Goal: Task Accomplishment & Management: Use online tool/utility

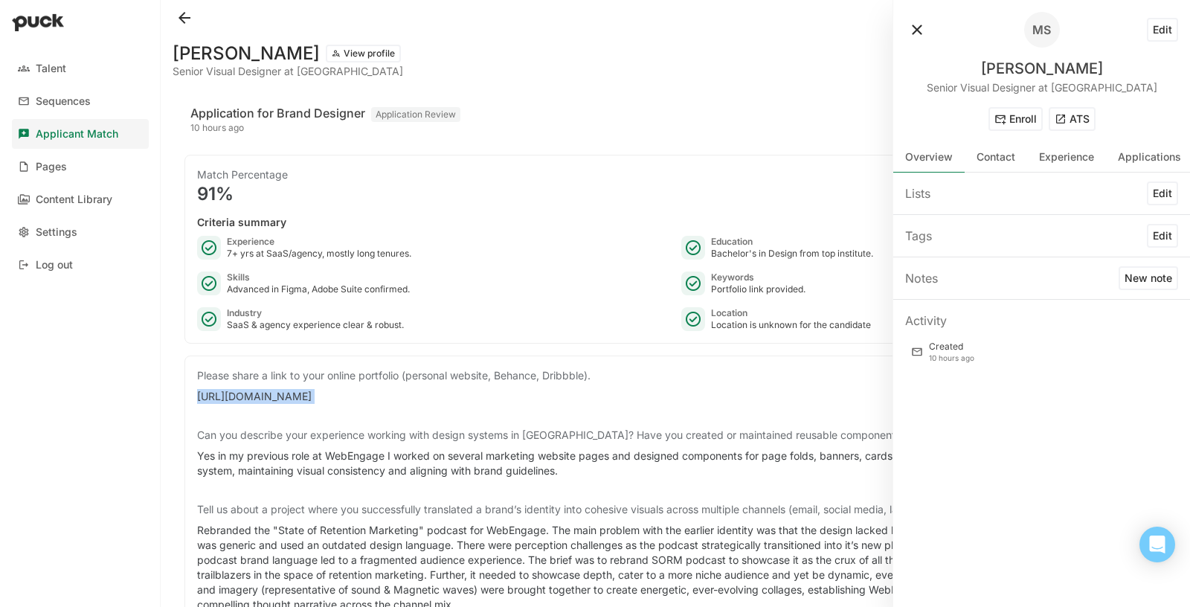
scroll to position [2289, 0]
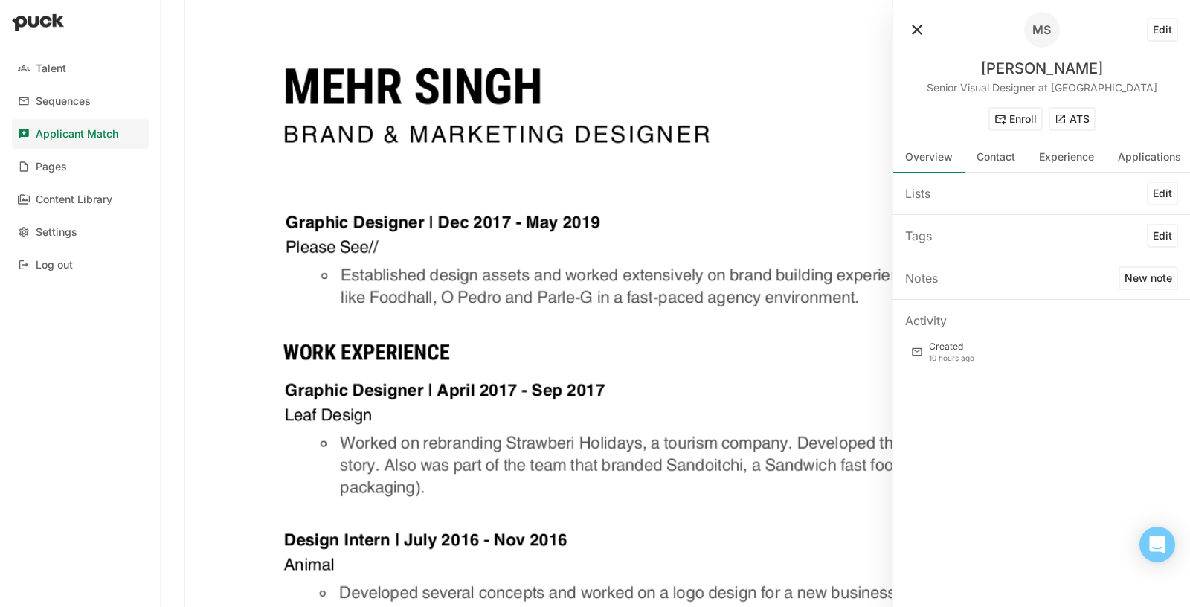
click at [1077, 118] on button "ATS" at bounding box center [1072, 119] width 47 height 24
click at [917, 27] on button at bounding box center [918, 30] width 24 height 24
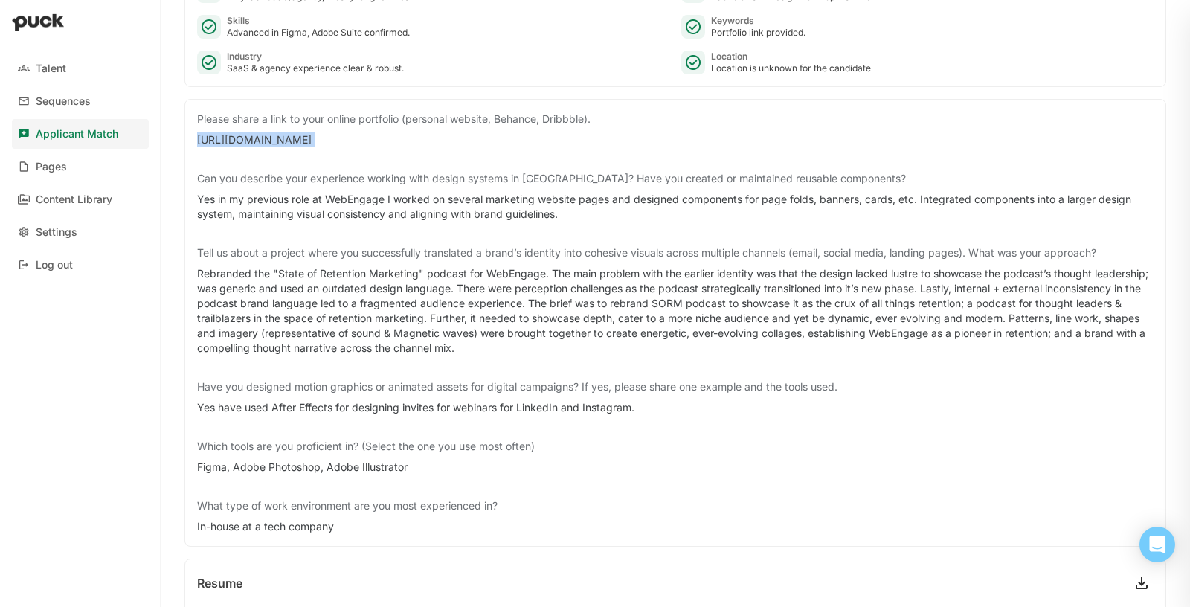
scroll to position [257, 0]
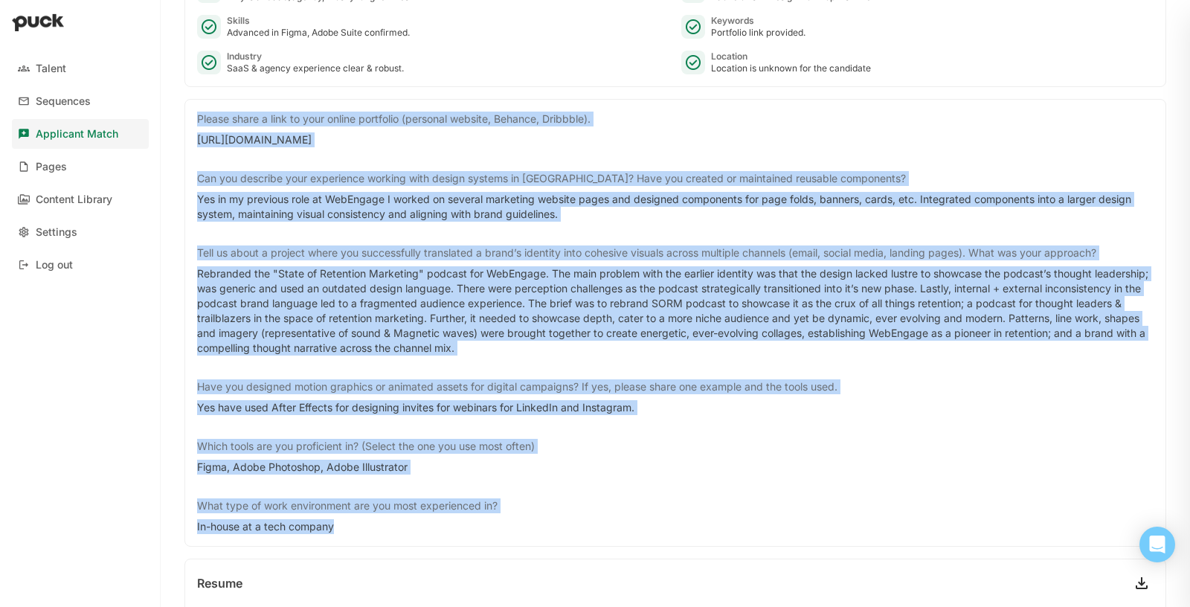
drag, startPoint x: 366, startPoint y: 521, endPoint x: 196, endPoint y: 116, distance: 438.9
click at [197, 116] on div "Please share a link to your online portfolio (personal website, Behance, Dribbb…" at bounding box center [675, 323] width 957 height 423
copy div "Loremi dolor s amet co adip elitse doeiusmod (temporin utlabor, Etdolor, Magnaa…"
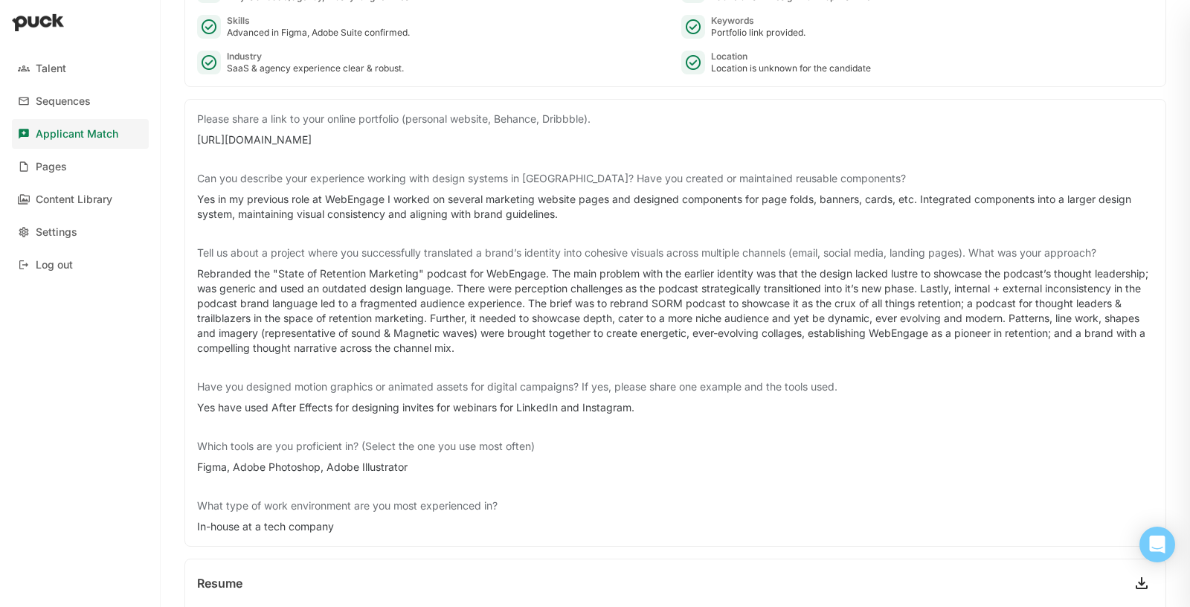
click at [816, 174] on div "Can you describe your experience working with design systems in [GEOGRAPHIC_DAT…" at bounding box center [675, 178] width 957 height 15
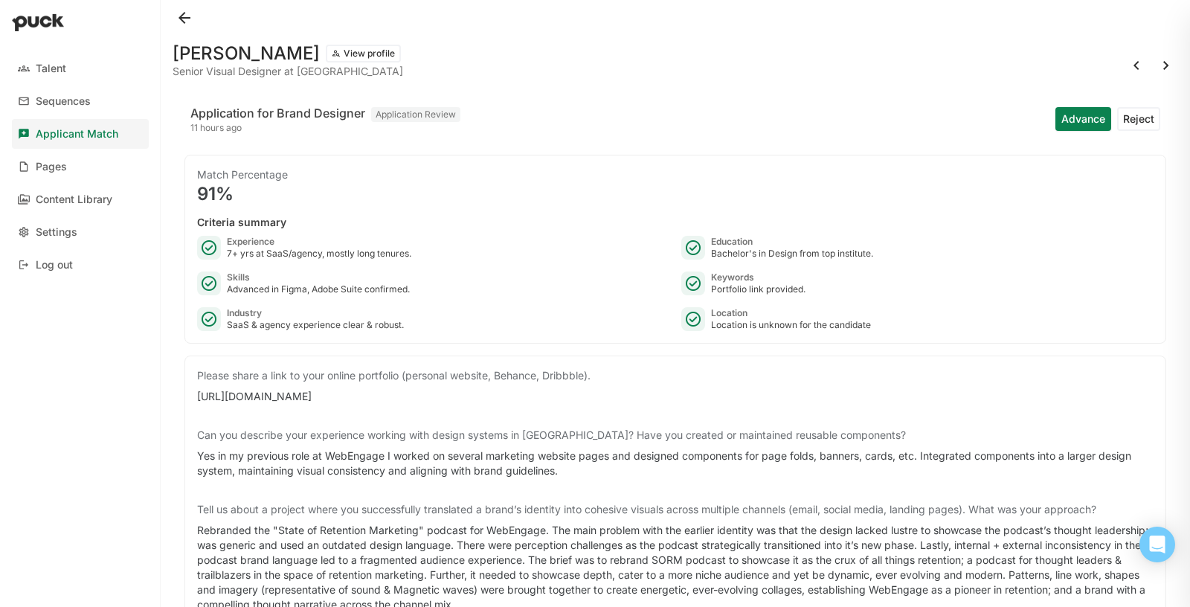
click at [190, 19] on button at bounding box center [185, 18] width 24 height 24
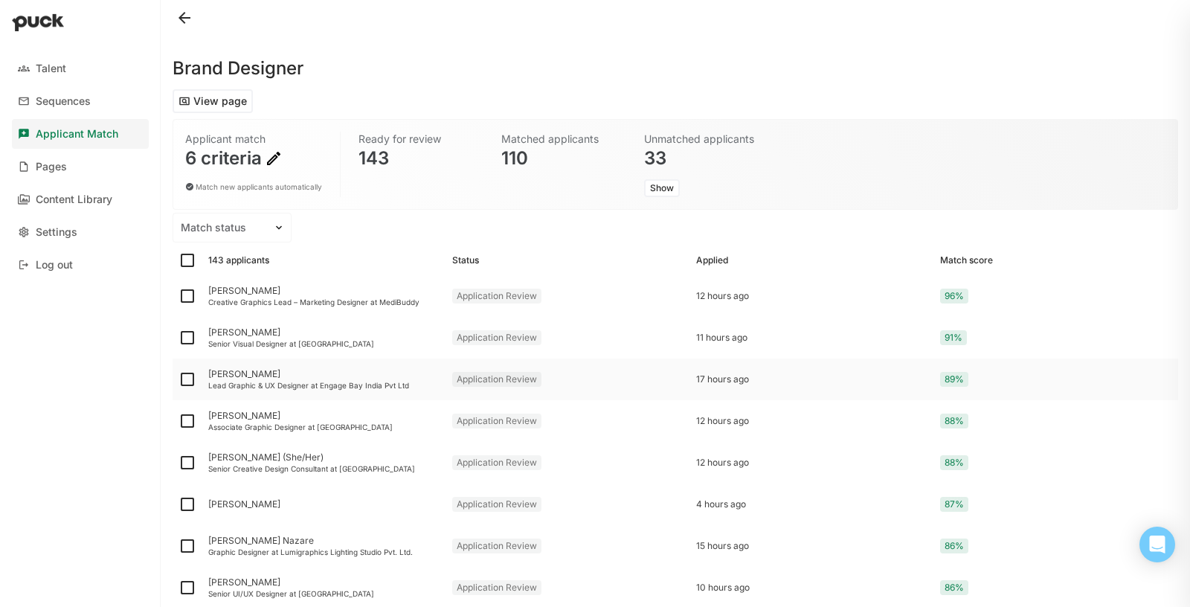
click at [368, 390] on div "[PERSON_NAME] Lead Graphic & UX Designer at Engage Bay India Pvt Ltd" at bounding box center [324, 380] width 244 height 42
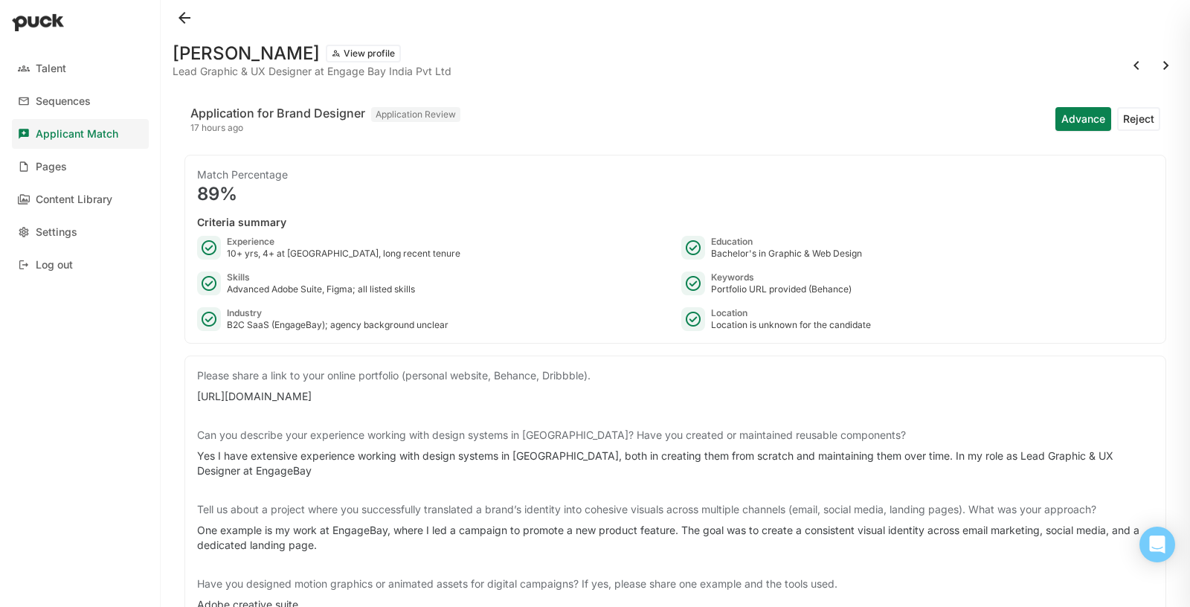
click at [376, 54] on button "View profile" at bounding box center [363, 54] width 75 height 18
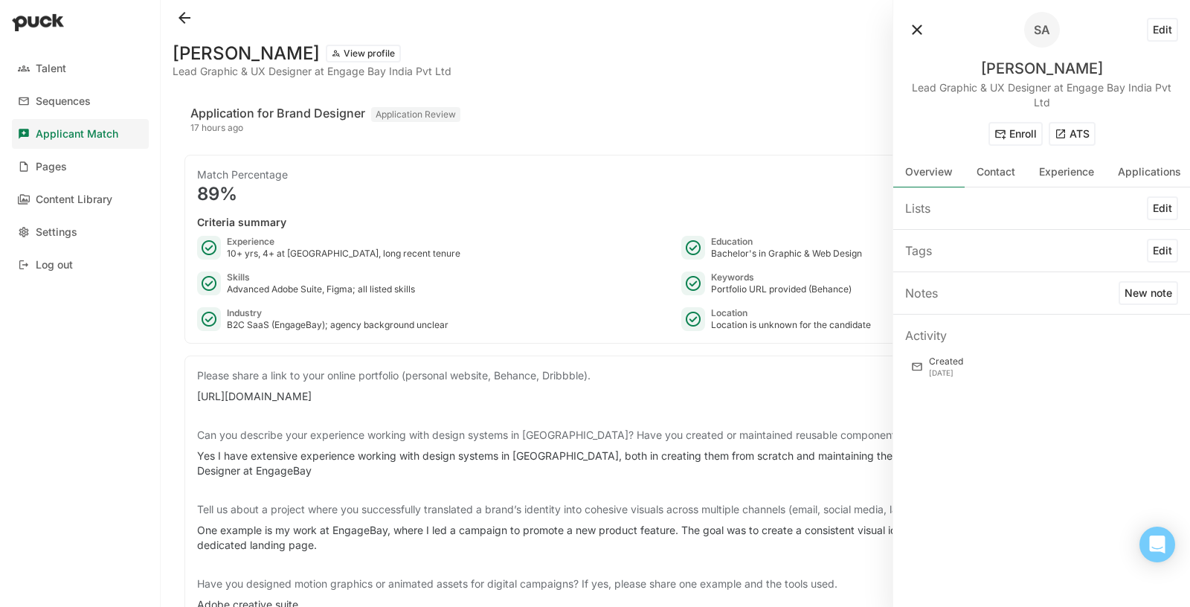
click at [1091, 135] on button "ATS" at bounding box center [1072, 134] width 47 height 24
click at [916, 28] on button at bounding box center [918, 30] width 24 height 24
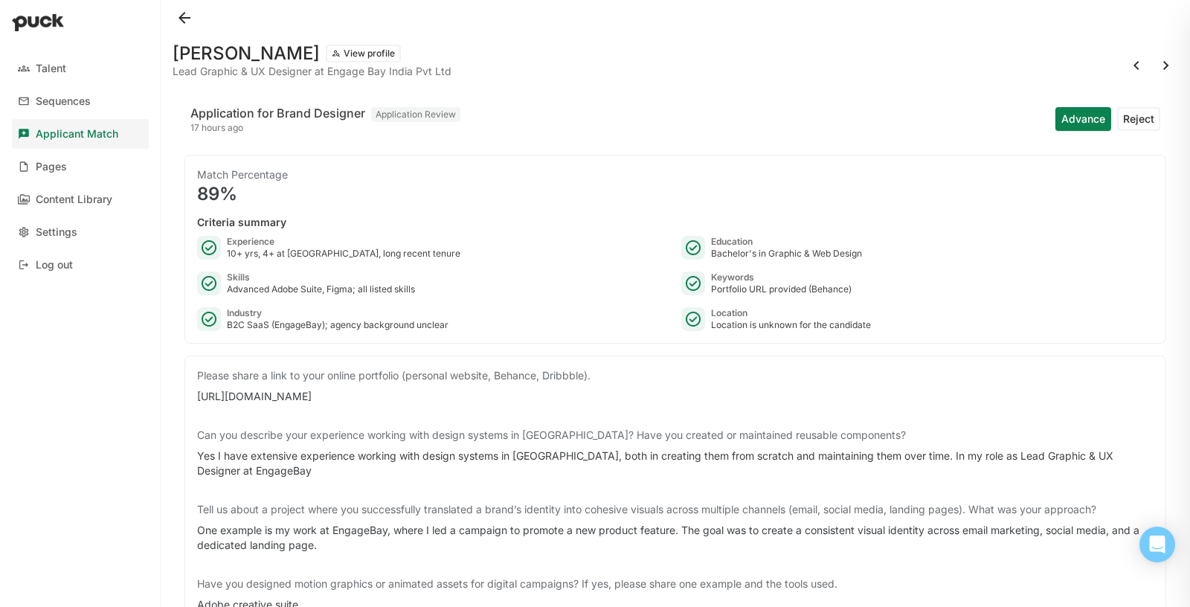
click at [182, 11] on button at bounding box center [185, 18] width 24 height 24
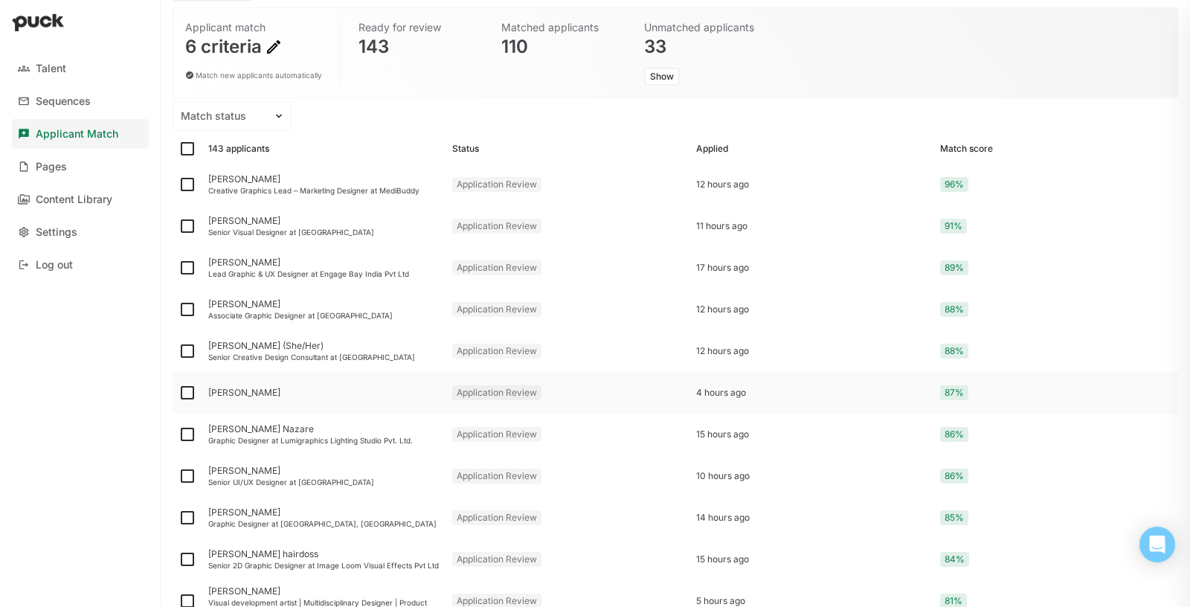
scroll to position [124, 0]
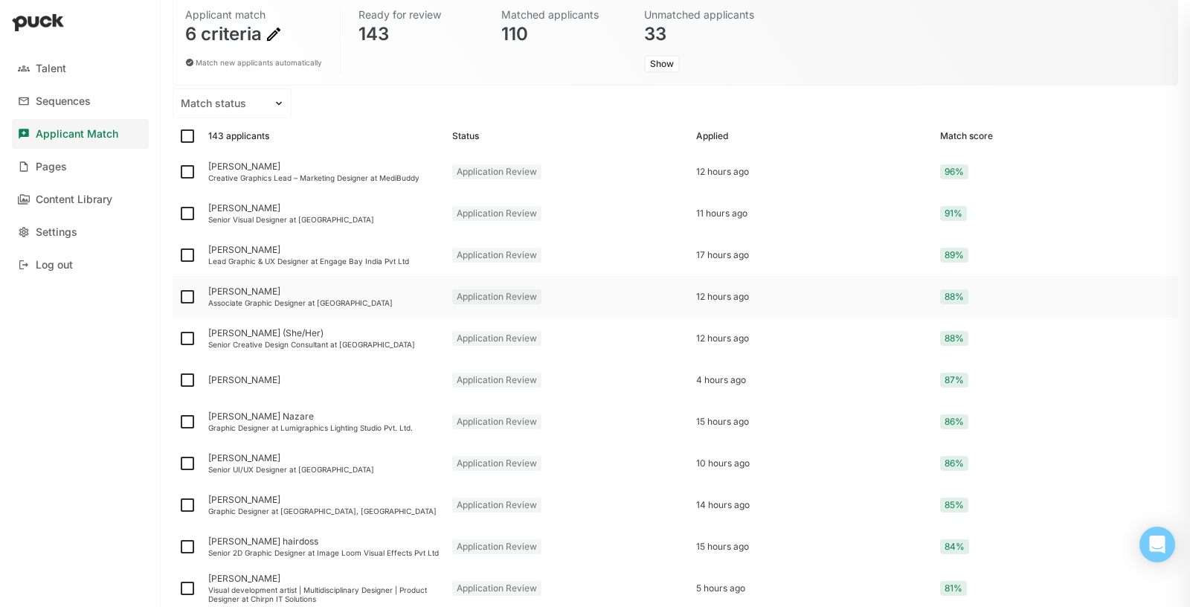
click at [568, 302] on div "Application Review" at bounding box center [568, 297] width 244 height 42
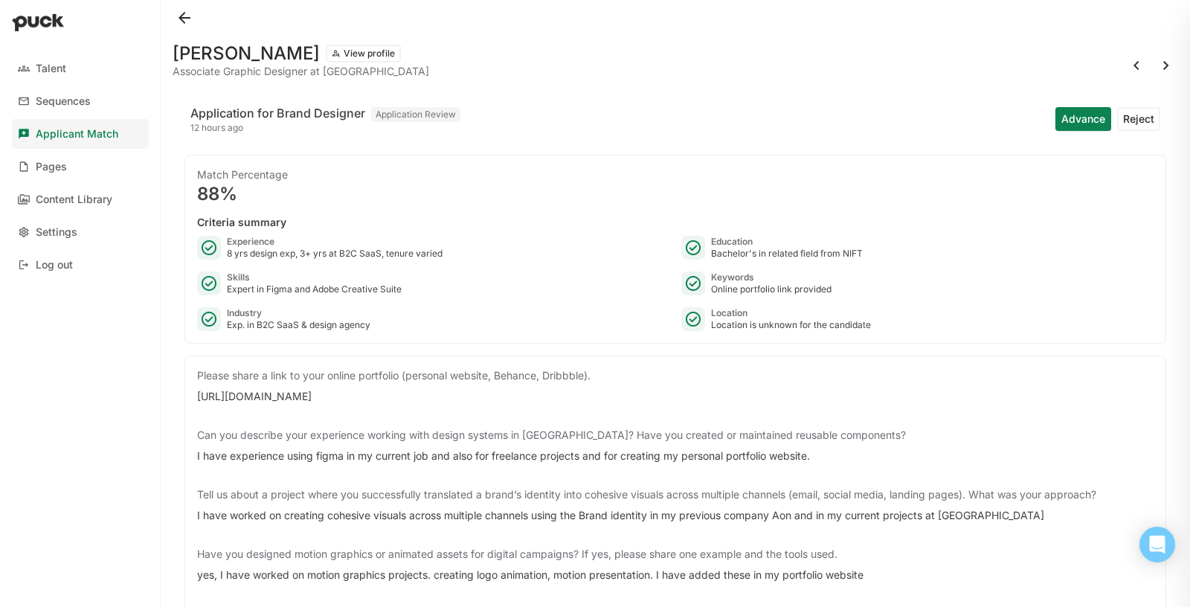
click at [367, 52] on button "View profile" at bounding box center [363, 54] width 75 height 18
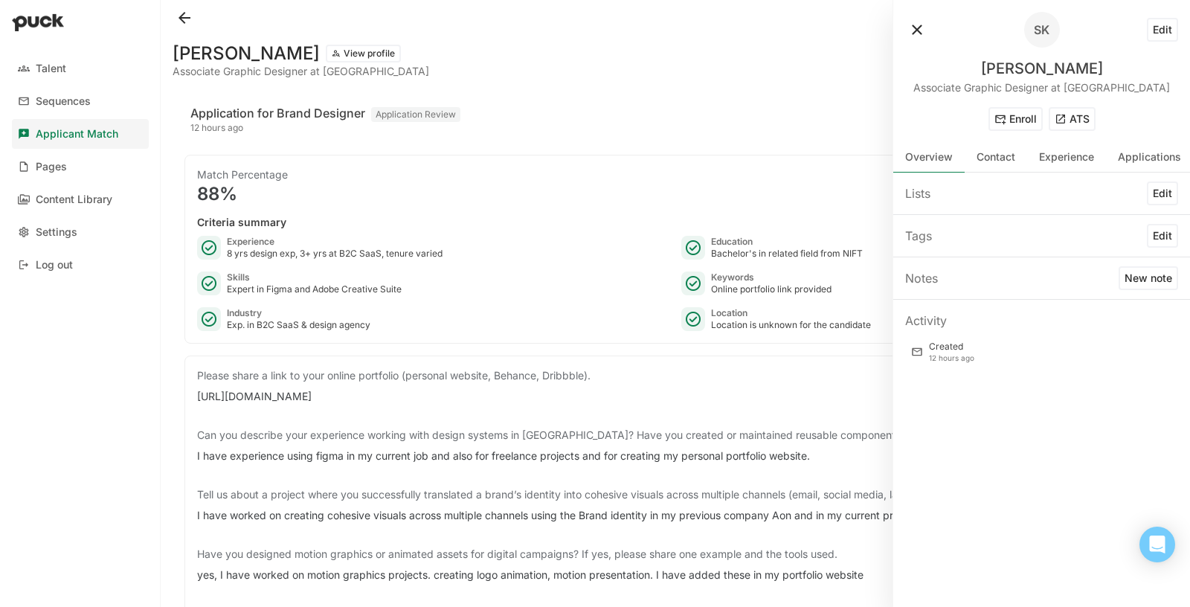
click at [1079, 120] on button "ATS" at bounding box center [1072, 119] width 47 height 24
click at [932, 28] on div at bounding box center [965, 30] width 119 height 36
click at [920, 26] on button at bounding box center [918, 30] width 24 height 24
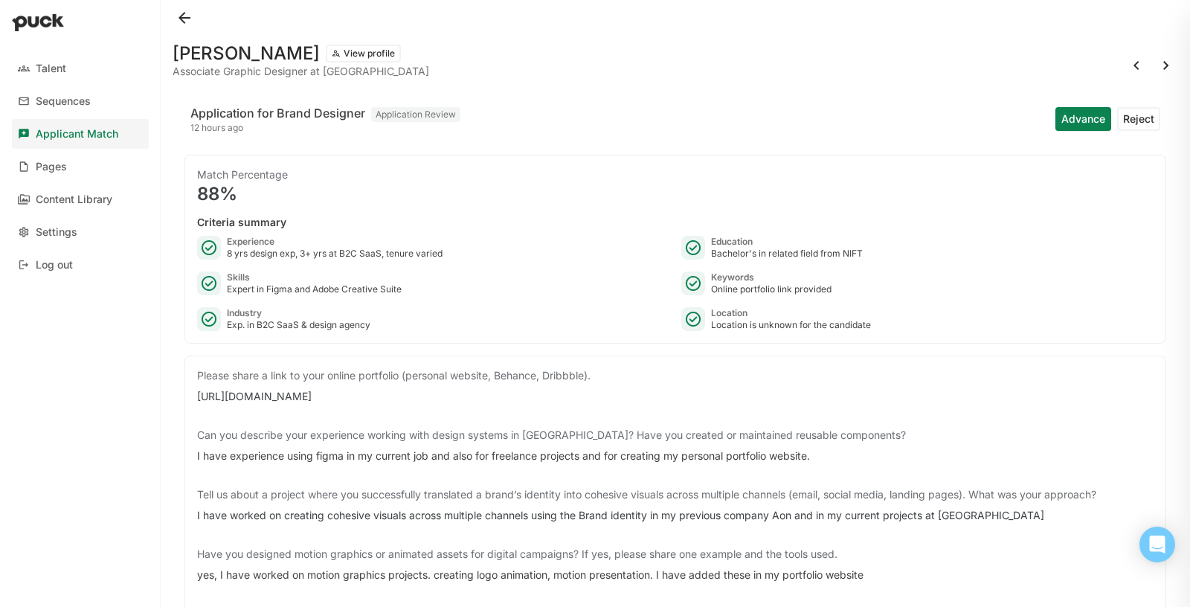
click at [1158, 71] on button at bounding box center [1167, 66] width 24 height 24
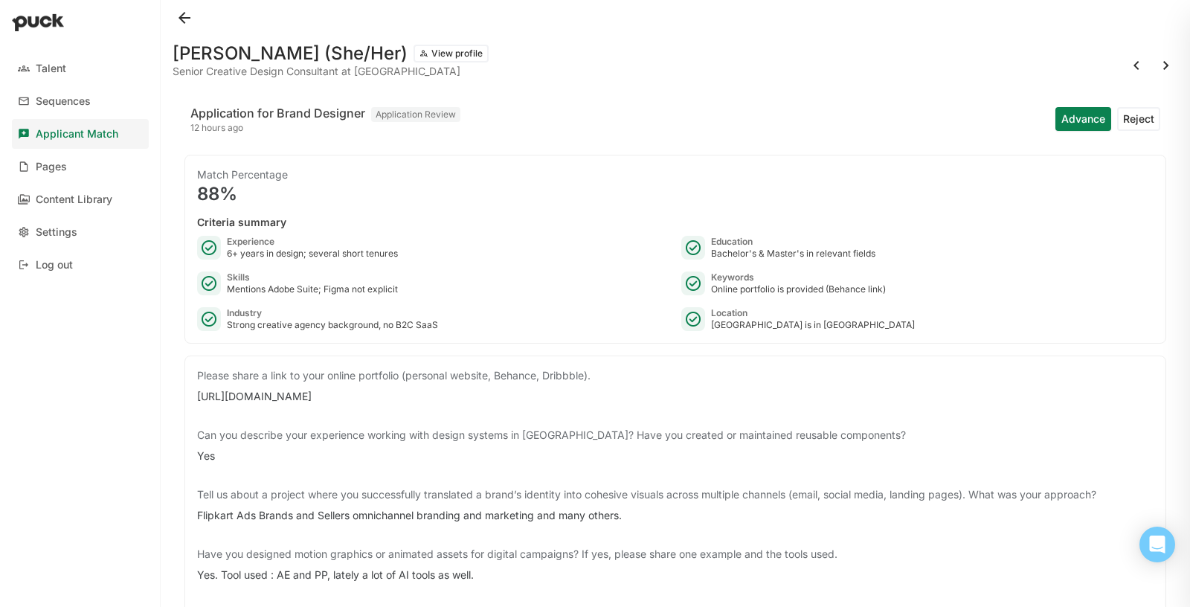
click at [450, 394] on div "[URL][DOMAIN_NAME]" at bounding box center [675, 396] width 957 height 15
copy div "[URL][DOMAIN_NAME]"
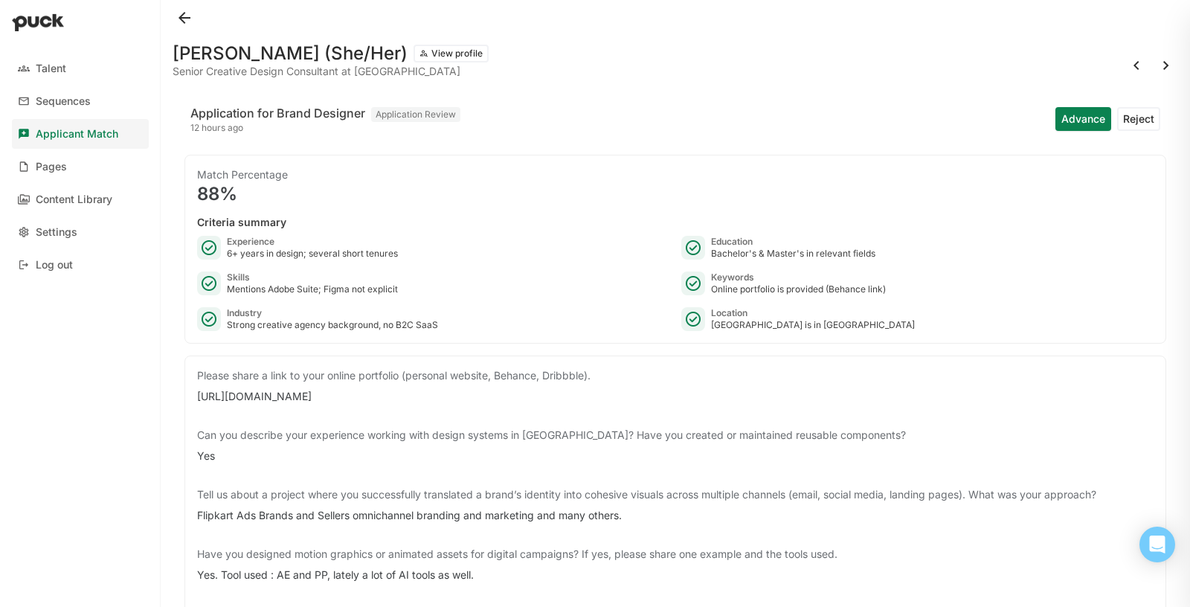
click at [1167, 57] on button at bounding box center [1167, 66] width 24 height 24
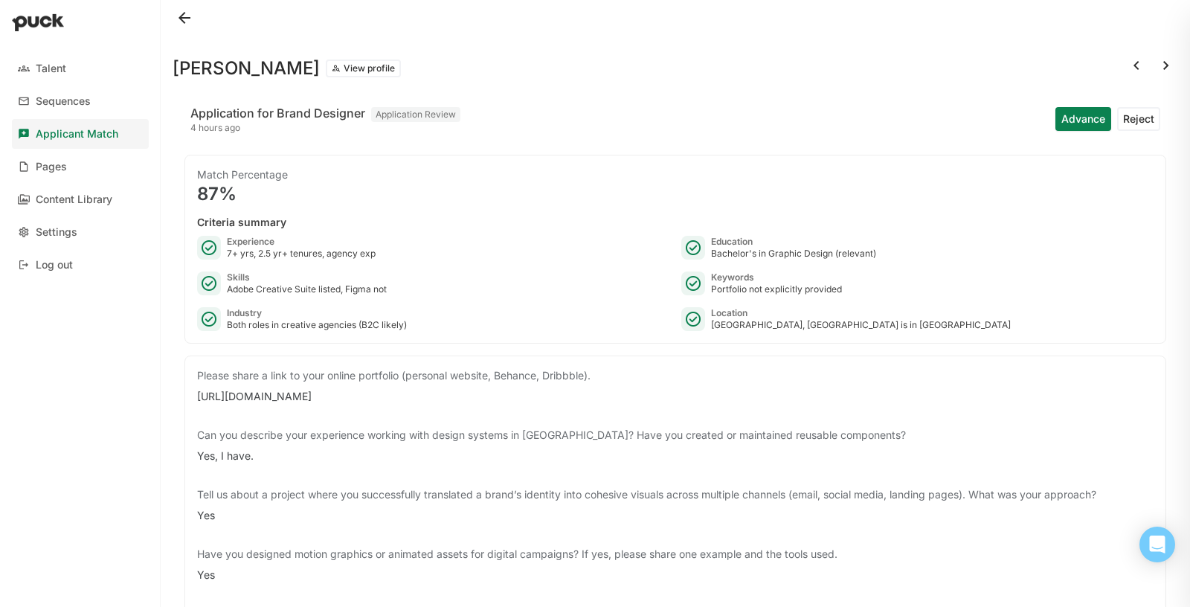
click at [1156, 68] on button at bounding box center [1167, 66] width 24 height 24
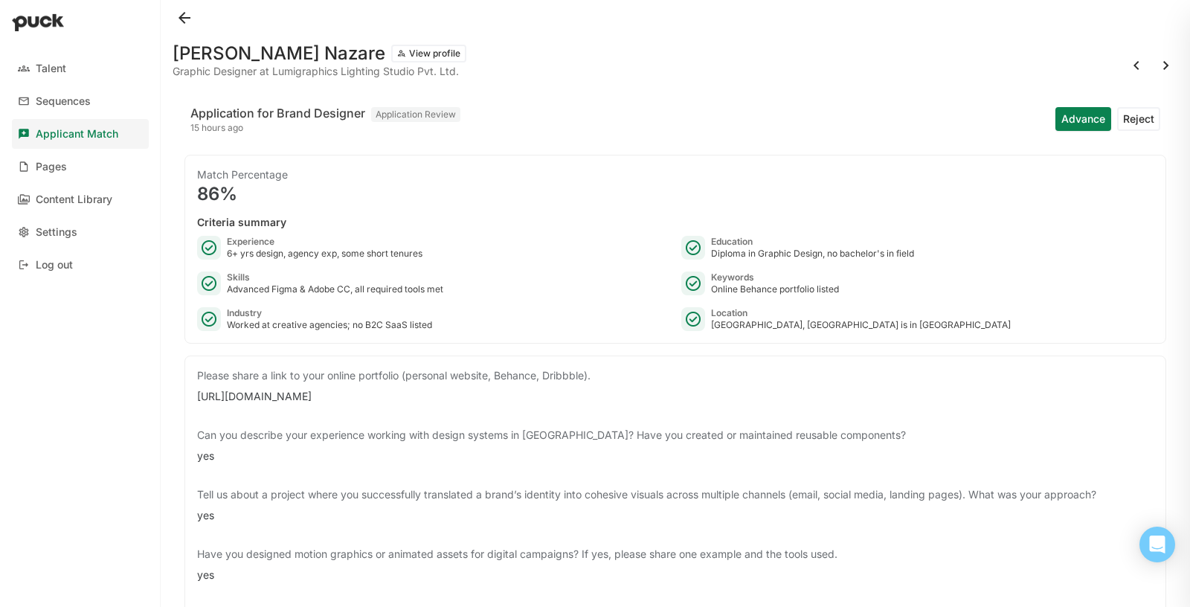
click at [185, 22] on button at bounding box center [185, 18] width 24 height 24
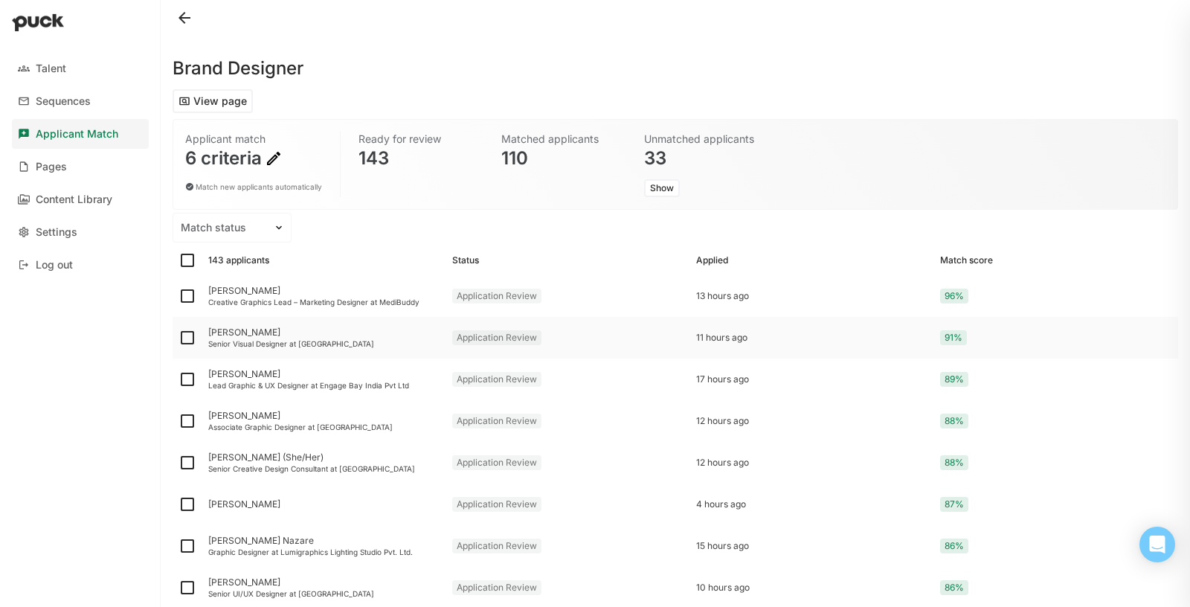
click at [316, 352] on div "[PERSON_NAME] Senior Visual Designer at [GEOGRAPHIC_DATA]" at bounding box center [324, 338] width 244 height 42
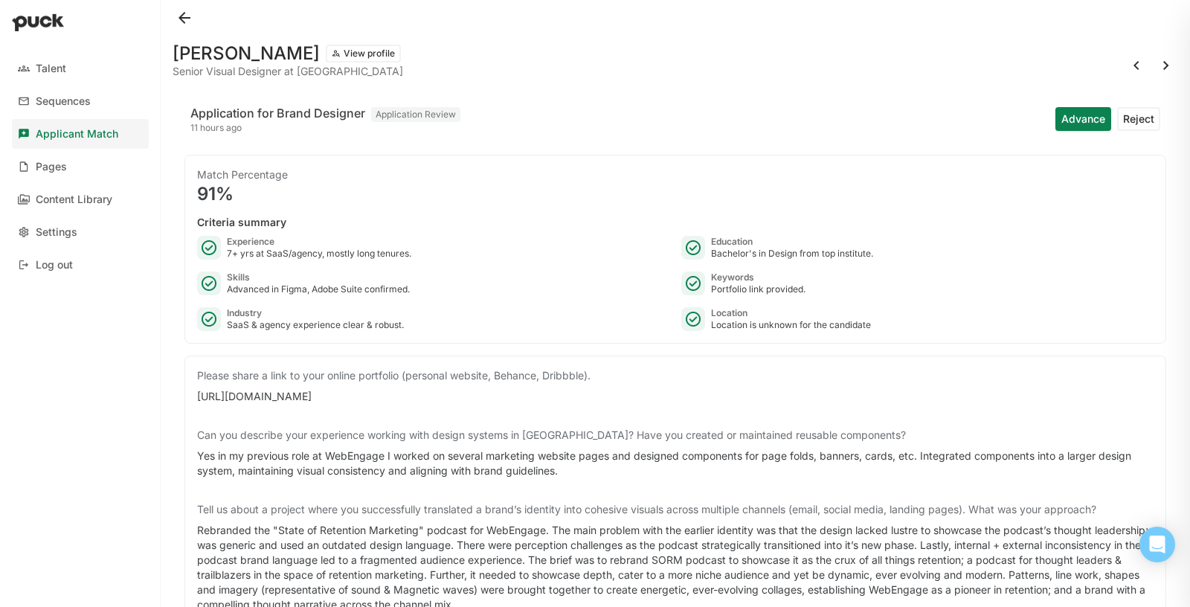
click at [188, 19] on button at bounding box center [185, 18] width 24 height 24
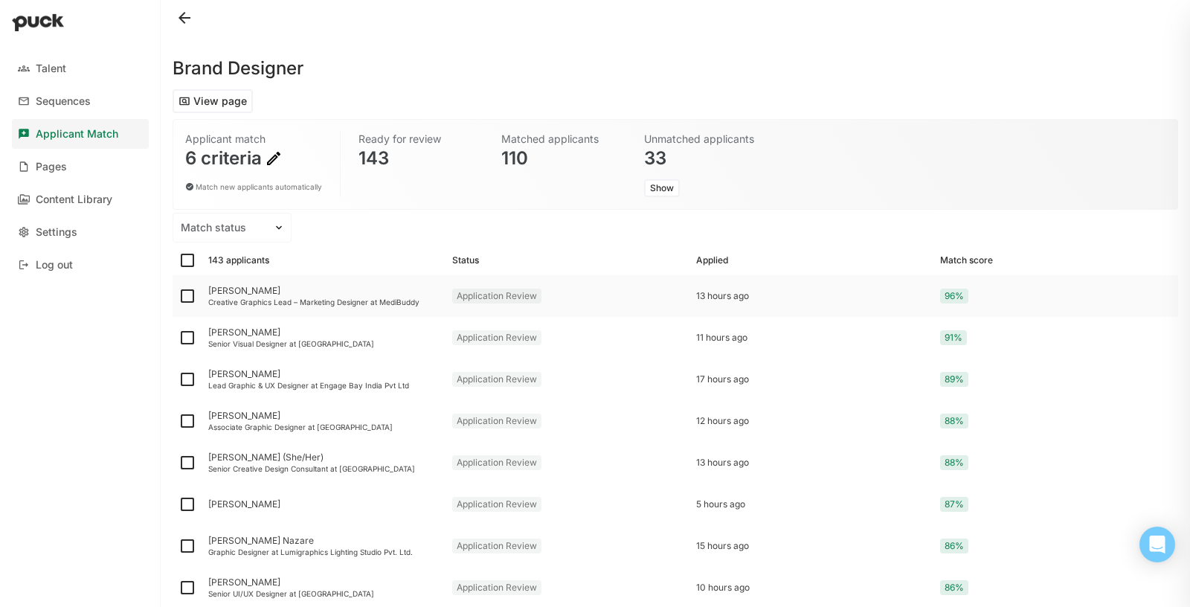
click at [338, 292] on div "[PERSON_NAME]" at bounding box center [324, 291] width 232 height 10
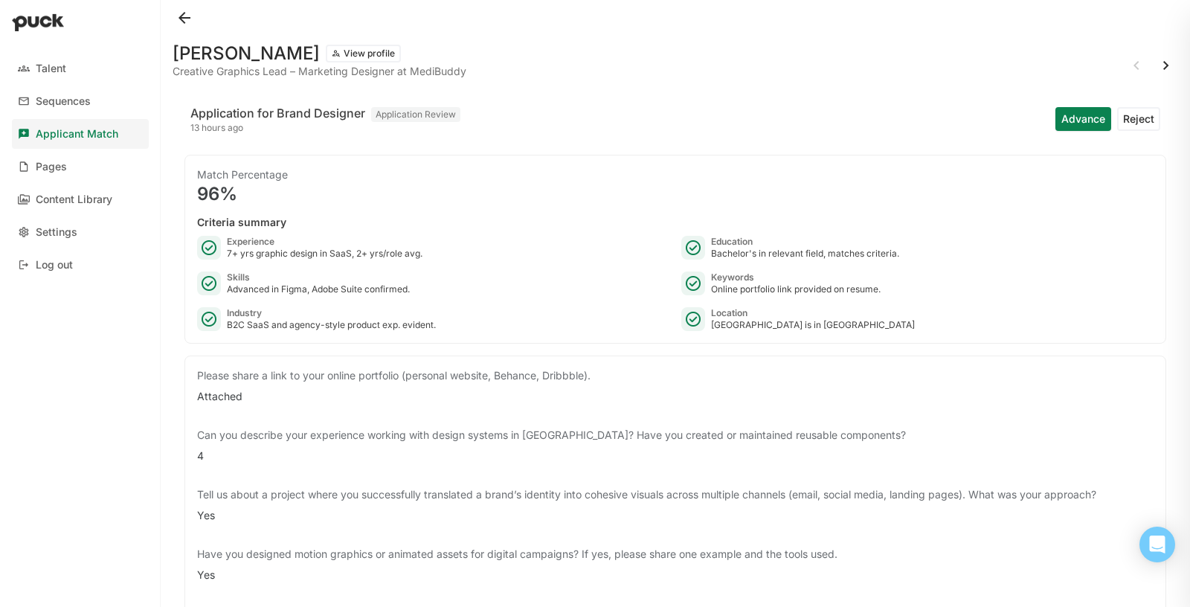
click at [326, 55] on button "View profile" at bounding box center [363, 54] width 75 height 18
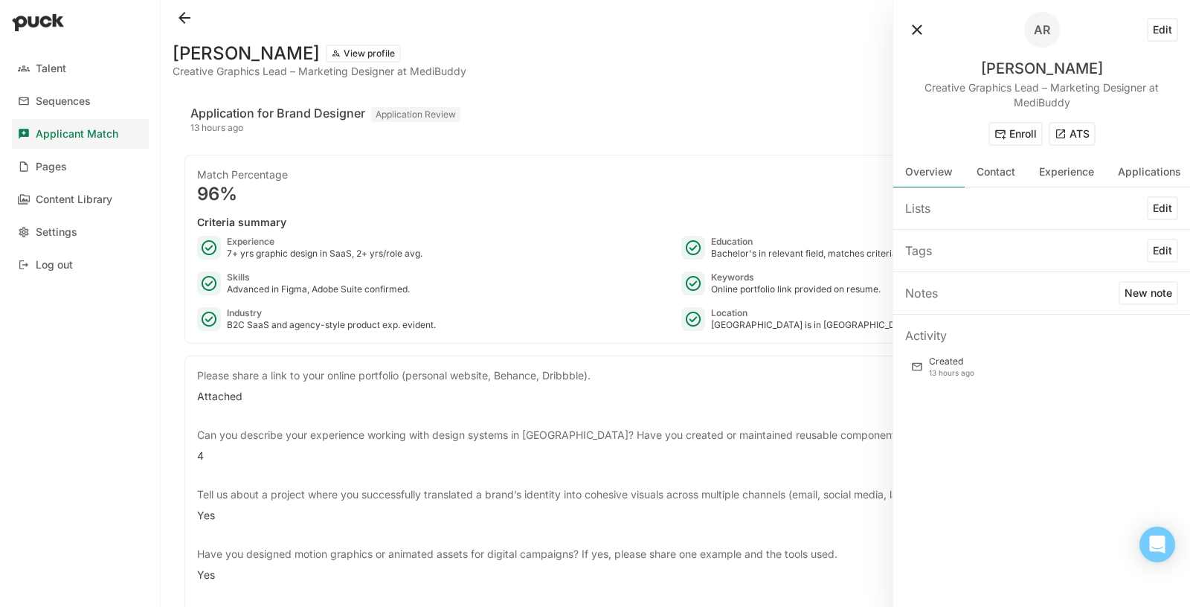
click at [1072, 126] on button "ATS" at bounding box center [1072, 134] width 47 height 24
click at [180, 21] on button at bounding box center [185, 18] width 24 height 24
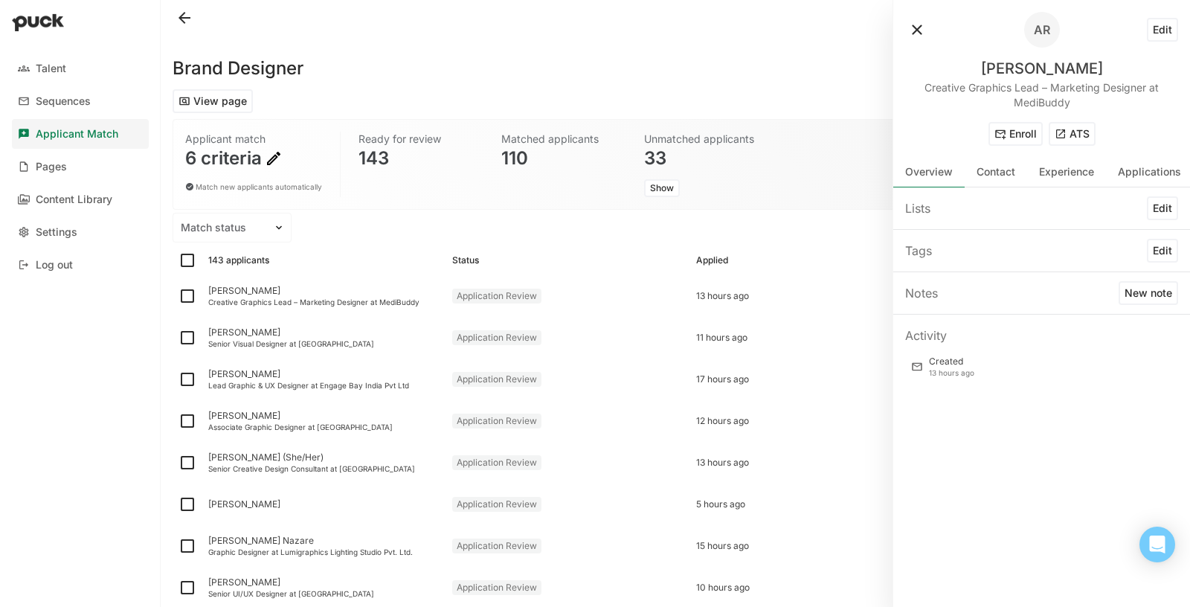
click at [913, 33] on button at bounding box center [918, 30] width 24 height 24
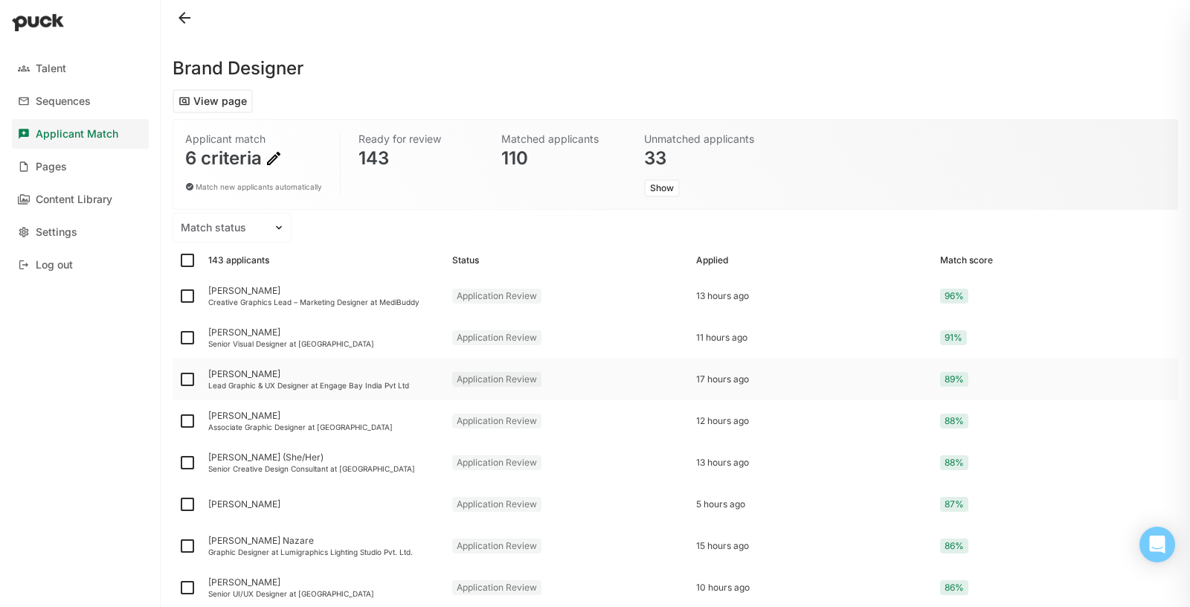
click at [837, 380] on div "17 hours ago" at bounding box center [812, 379] width 232 height 10
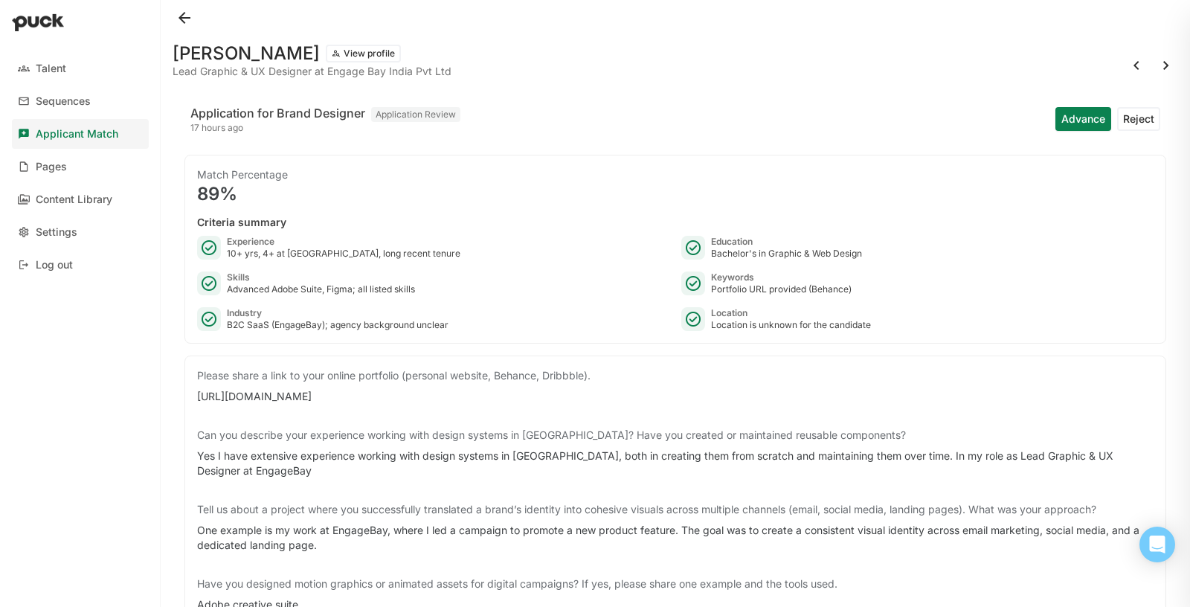
click at [368, 53] on button "View profile" at bounding box center [363, 54] width 75 height 18
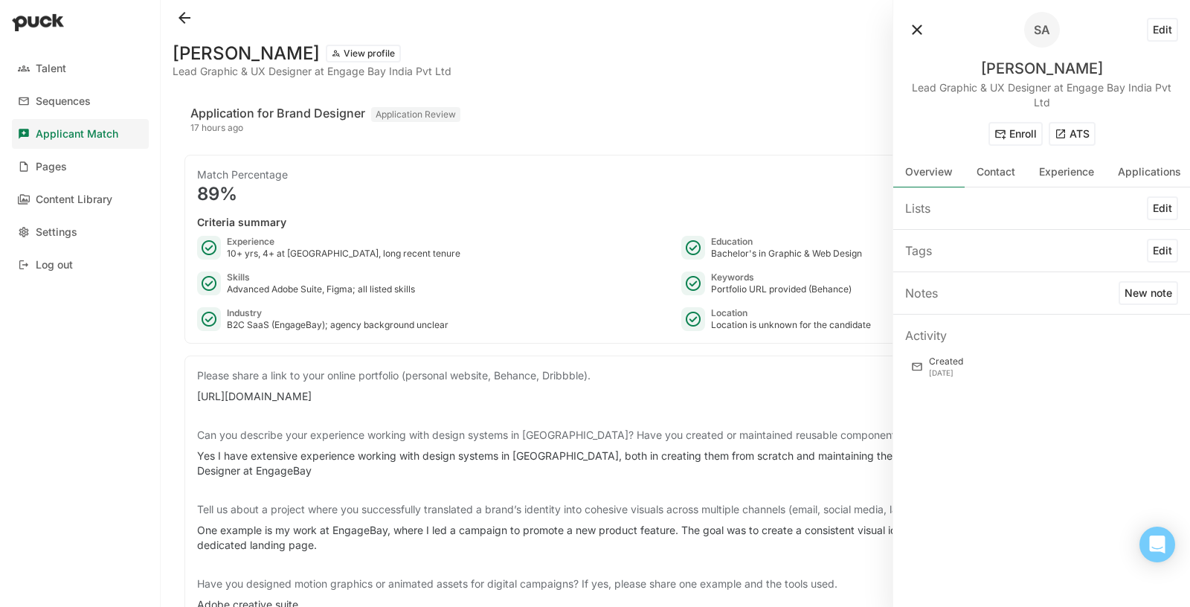
click at [1071, 126] on button "ATS" at bounding box center [1072, 134] width 47 height 24
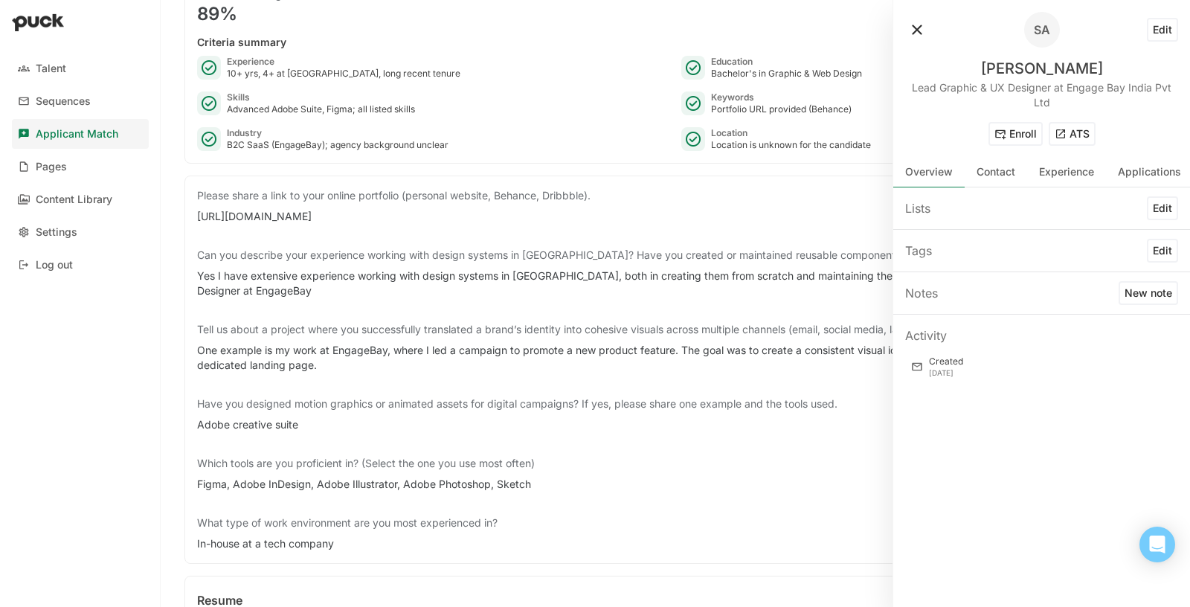
scroll to position [119, 0]
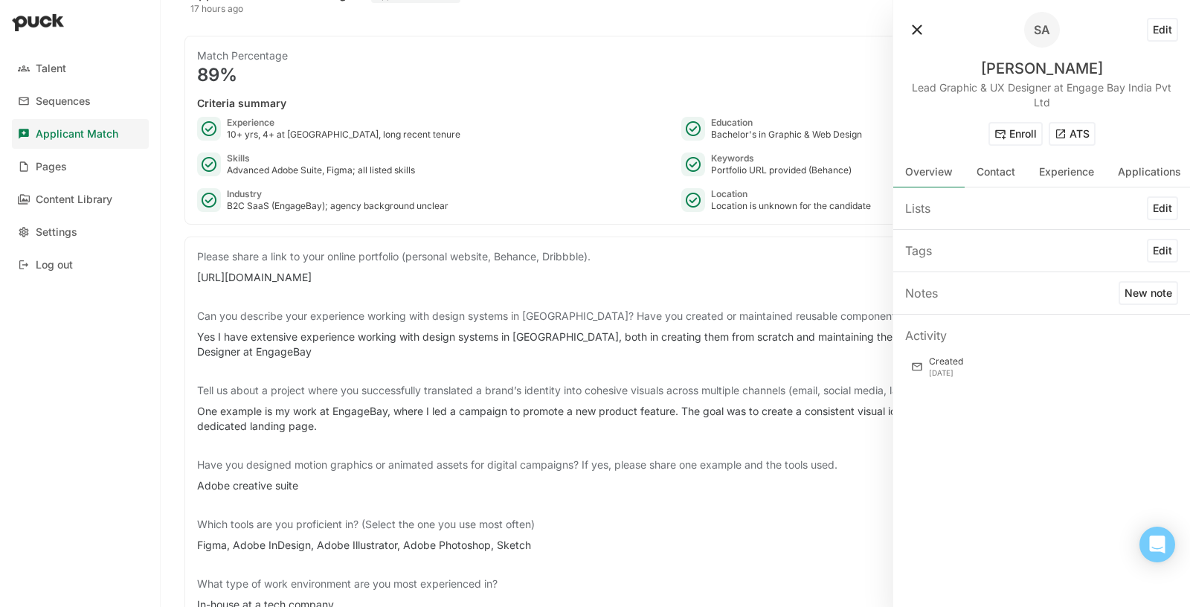
click at [628, 217] on div "Match Percentage 89% Criteria summary Experience 10+ yrs, 4+ at SaaS, long rece…" at bounding box center [676, 130] width 982 height 189
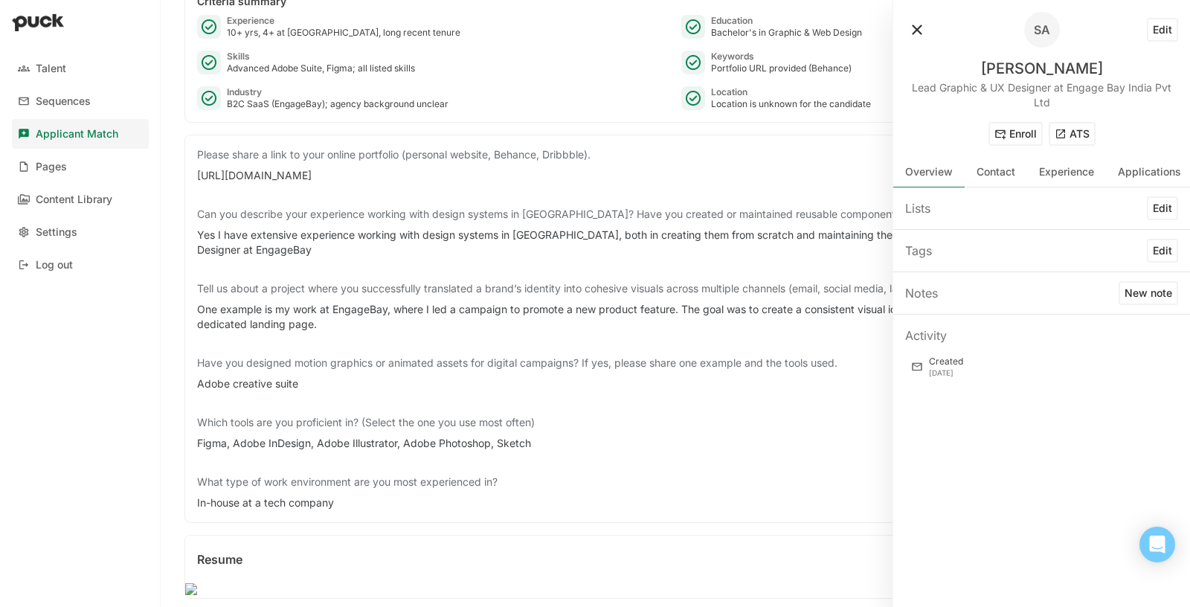
click at [1083, 138] on button "ATS" at bounding box center [1072, 134] width 47 height 24
click at [924, 32] on button at bounding box center [918, 30] width 24 height 24
